Goal: Use online tool/utility: Use online tool/utility

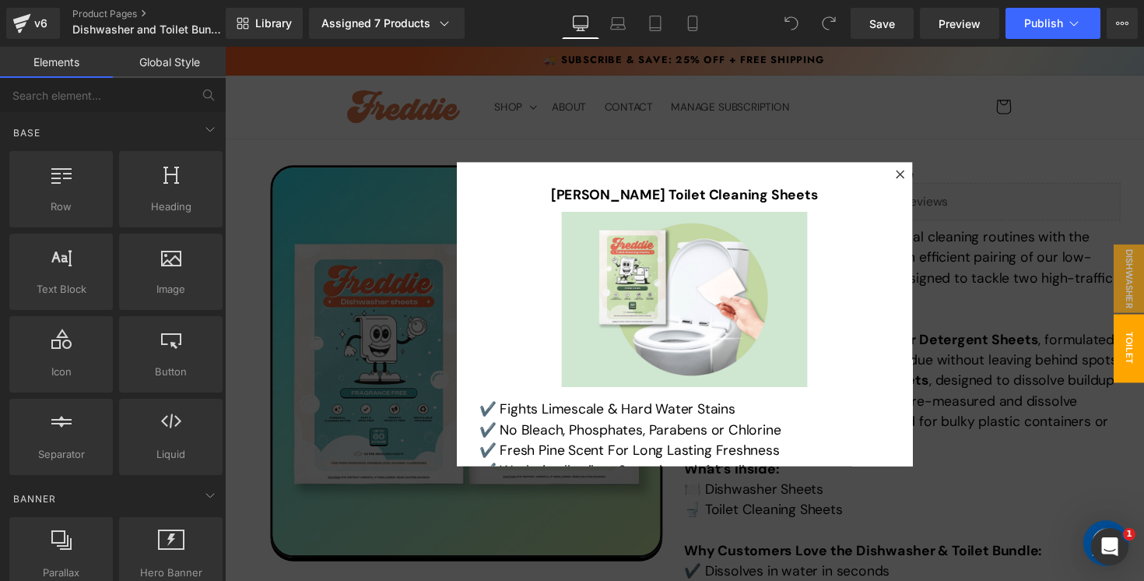
click at [365, 376] on div at bounding box center [696, 320] width 942 height 547
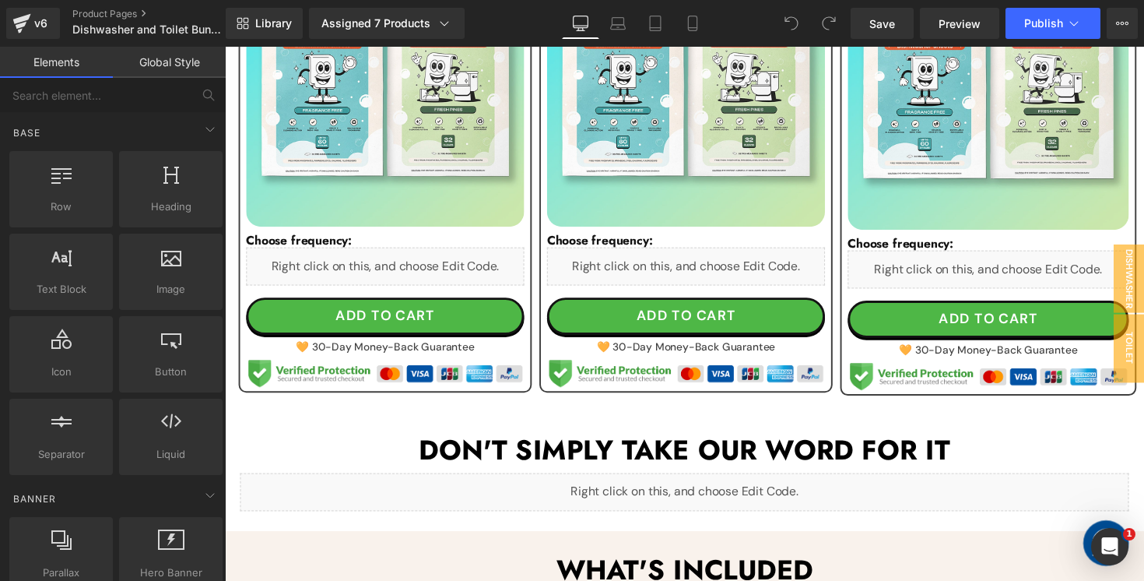
scroll to position [1096, 0]
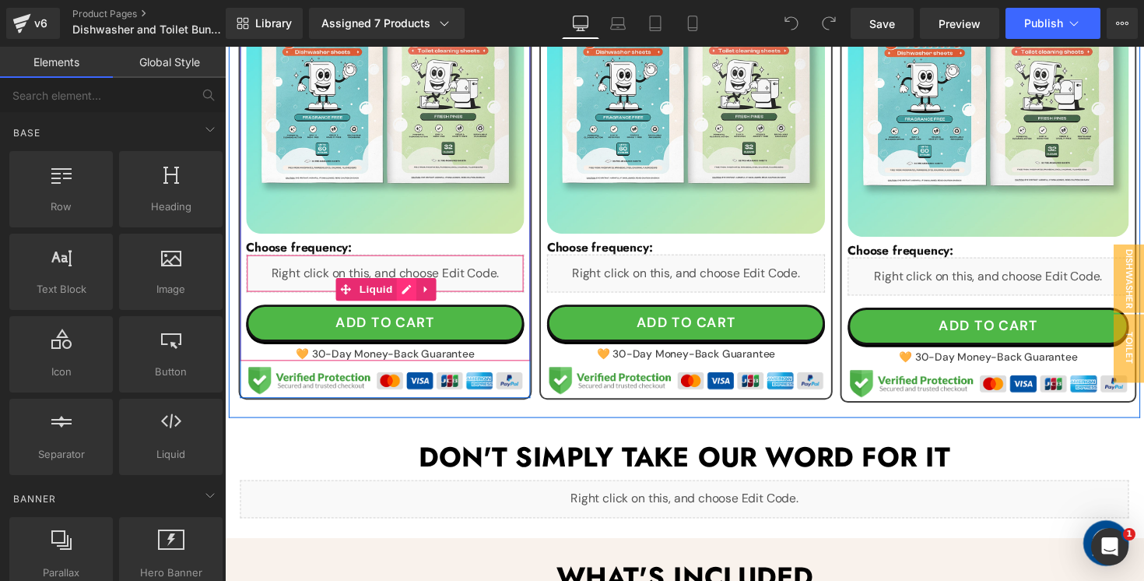
click at [413, 293] on div "Liquid" at bounding box center [389, 278] width 285 height 39
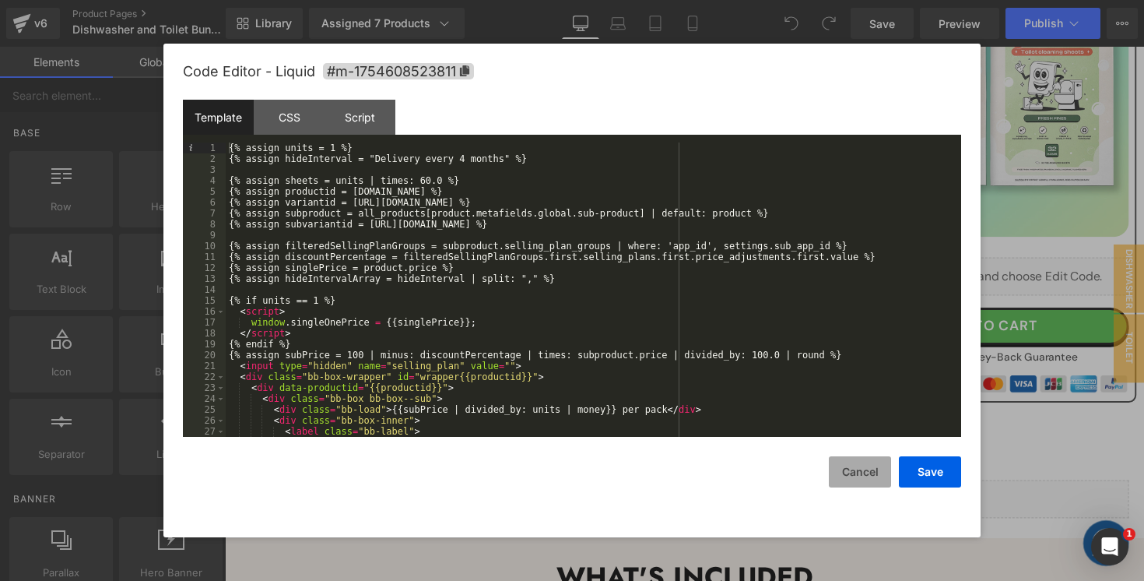
click at [864, 466] on button "Cancel" at bounding box center [860, 471] width 62 height 31
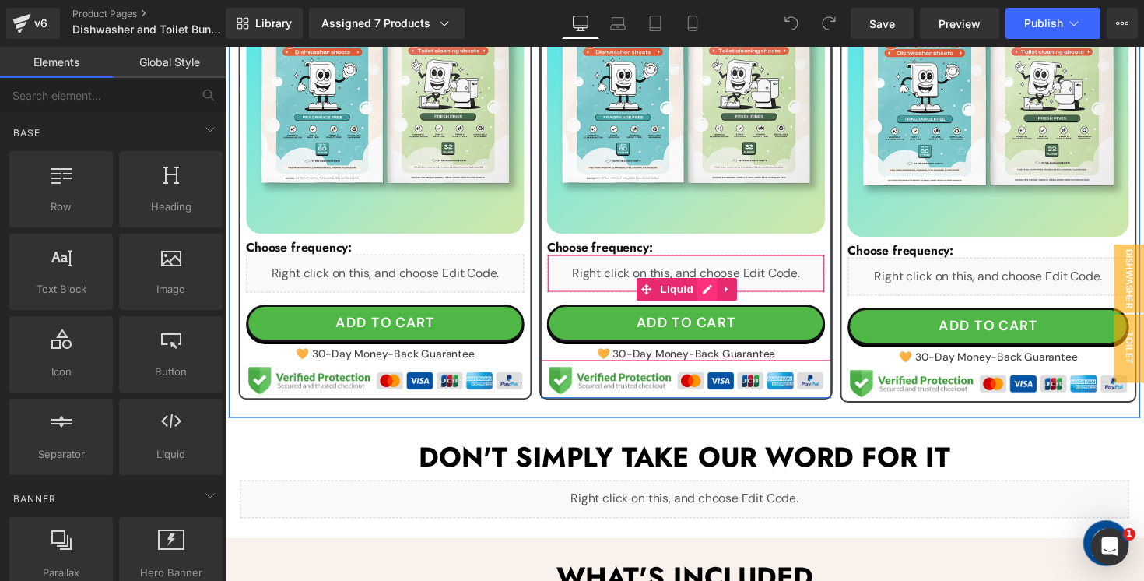
click at [716, 289] on div "Liquid" at bounding box center [697, 278] width 285 height 39
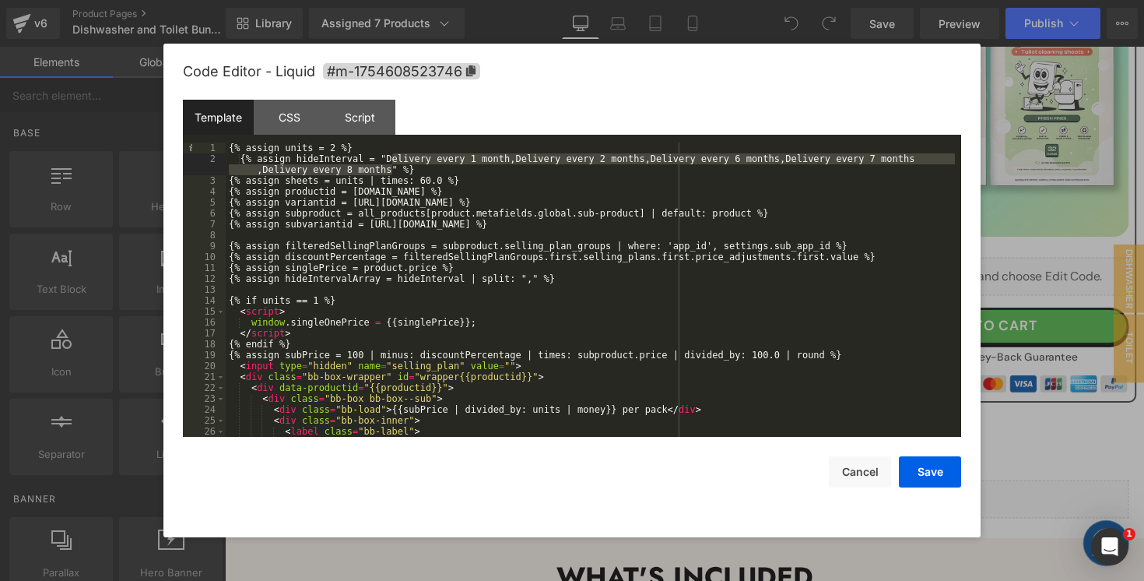
drag, startPoint x: 392, startPoint y: 156, endPoint x: 392, endPoint y: 173, distance: 16.3
click at [392, 173] on div "{% assign units = 2 %} {% assign hideInterval = "Delivery every 1 month,Deliver…" at bounding box center [590, 300] width 729 height 316
click at [761, 16] on div at bounding box center [572, 290] width 1144 height 581
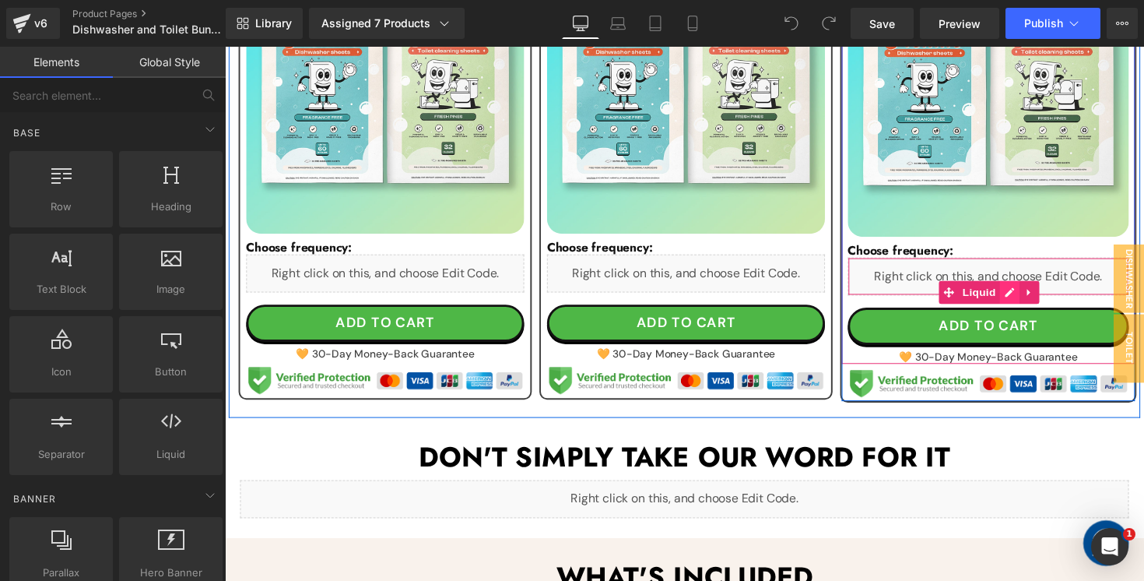
click at [1026, 295] on div "Liquid" at bounding box center [1007, 281] width 288 height 39
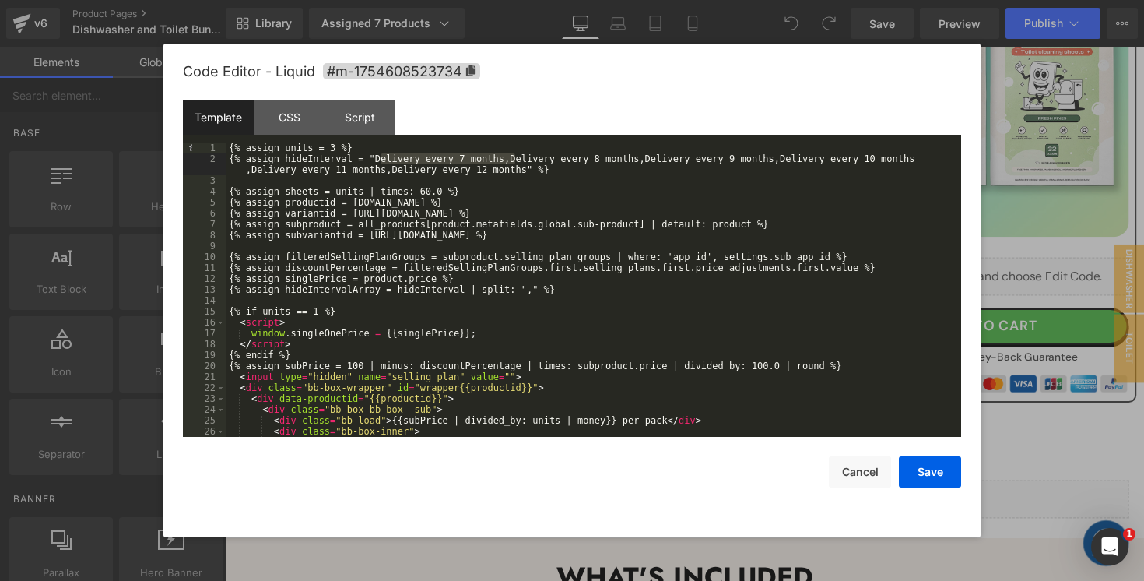
drag, startPoint x: 515, startPoint y: 160, endPoint x: 381, endPoint y: 163, distance: 133.9
click at [381, 163] on div "{% assign units = 3 %} {% assign hideInterval = "Delivery every 7 months,Delive…" at bounding box center [590, 300] width 729 height 316
click at [487, 156] on div "{% assign units = 3 %} {% assign hideInterval = "Delivery every 7 months,Delive…" at bounding box center [590, 300] width 729 height 316
click at [468, 156] on div "{% assign units = 3 %} {% assign hideInterval = "Delivery every 7 months,Delive…" at bounding box center [590, 300] width 729 height 316
drag, startPoint x: 381, startPoint y: 160, endPoint x: 526, endPoint y: 170, distance: 145.1
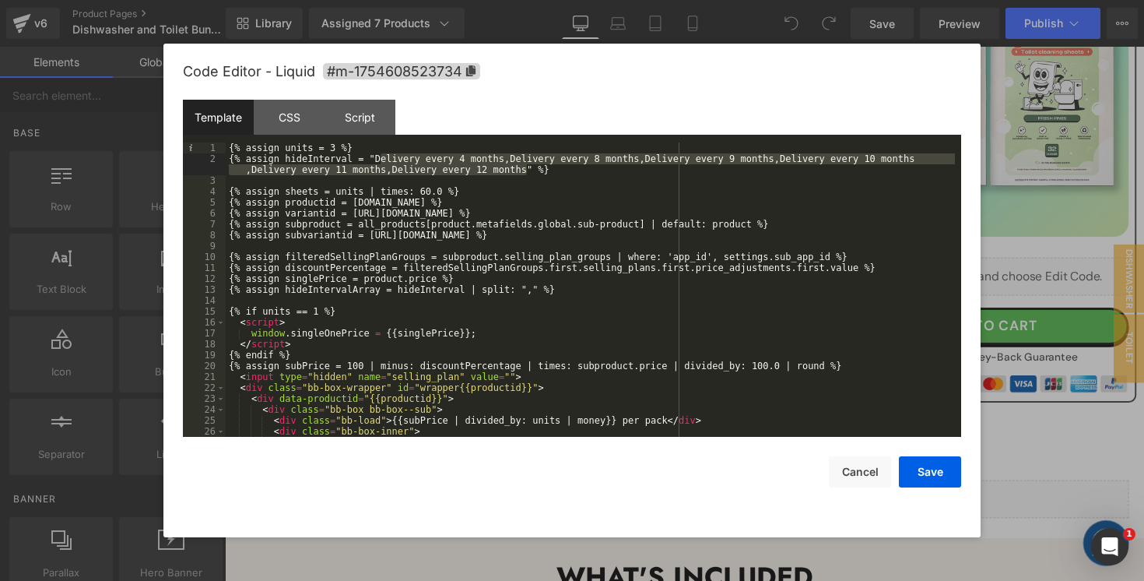
click at [526, 170] on div "{% assign units = 3 %} {% assign hideInterval = "Delivery every 4 months,Delive…" at bounding box center [590, 300] width 729 height 316
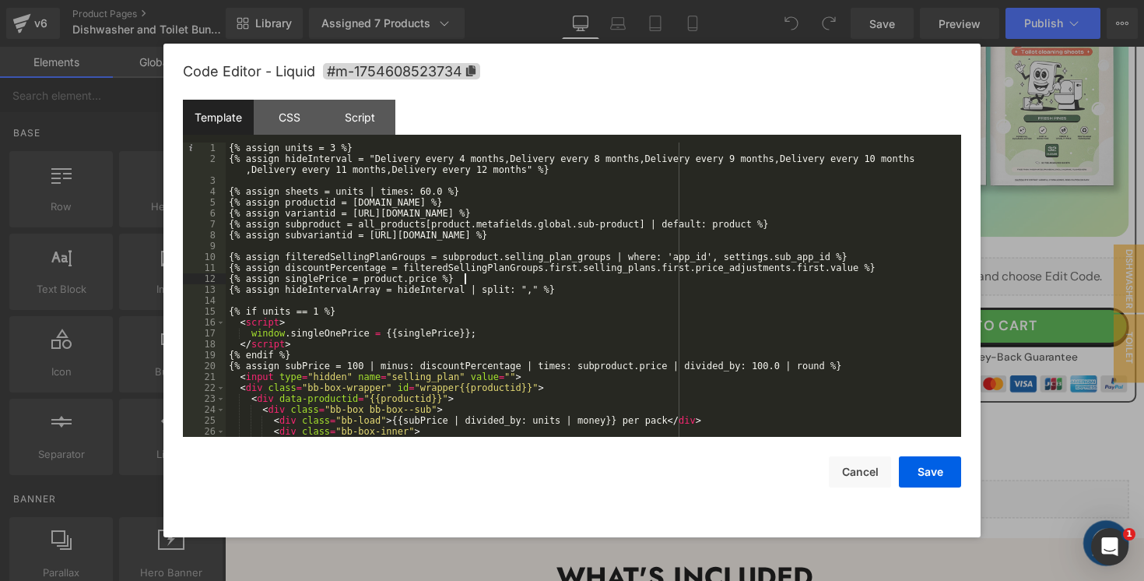
click at [911, 279] on div "{% assign units = 3 %} {% assign hideInterval = "Delivery every 4 months,Delive…" at bounding box center [590, 300] width 729 height 316
click at [943, 476] on button "Save" at bounding box center [930, 471] width 62 height 31
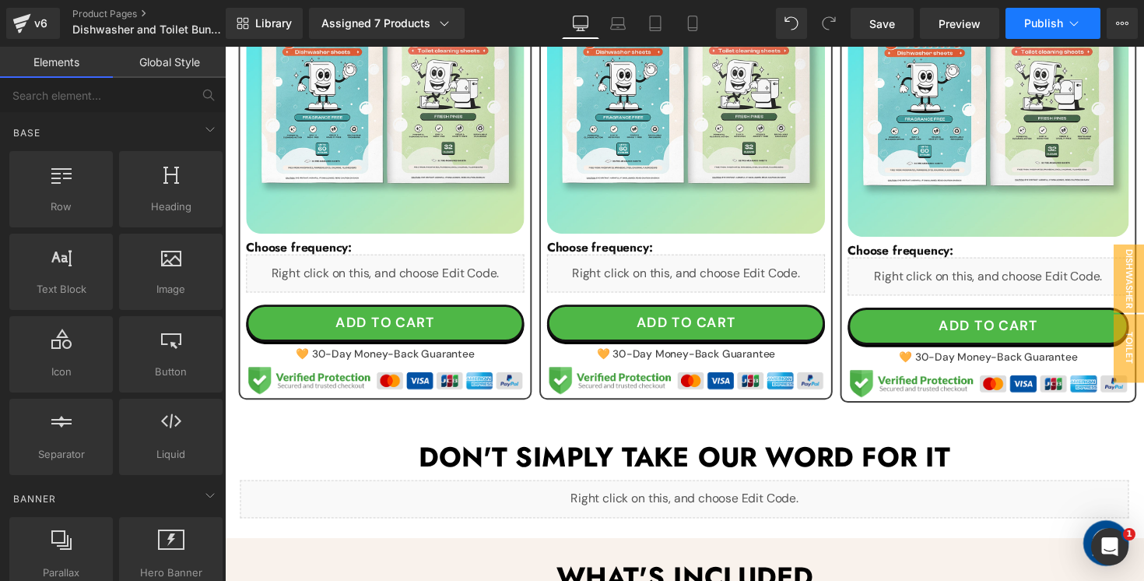
click at [1034, 36] on button "Publish" at bounding box center [1053, 23] width 95 height 31
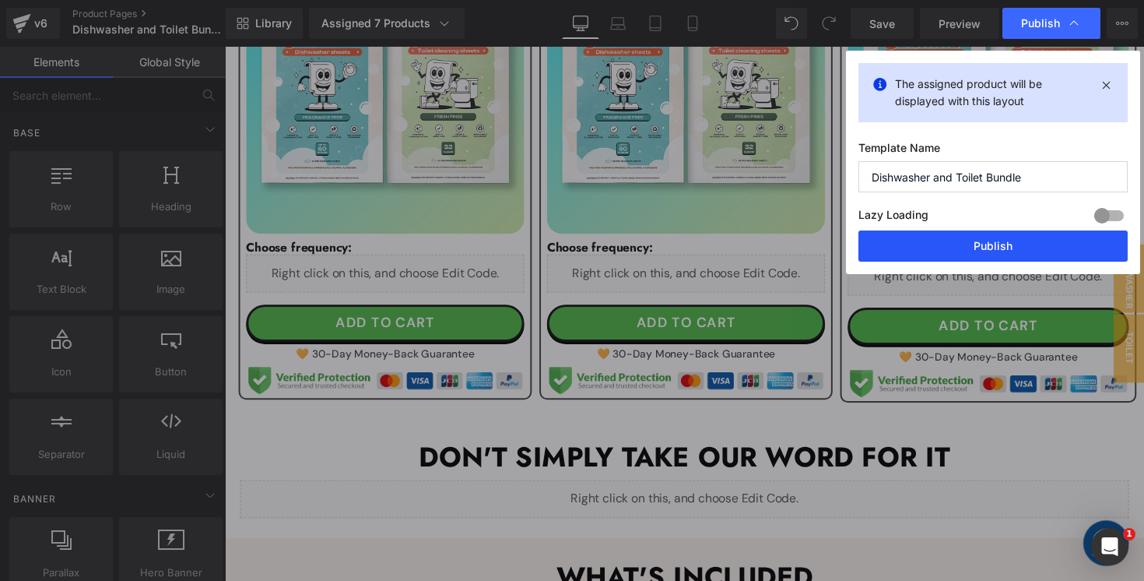
click at [964, 241] on button "Publish" at bounding box center [993, 245] width 269 height 31
